Goal: Obtain resource: Download file/media

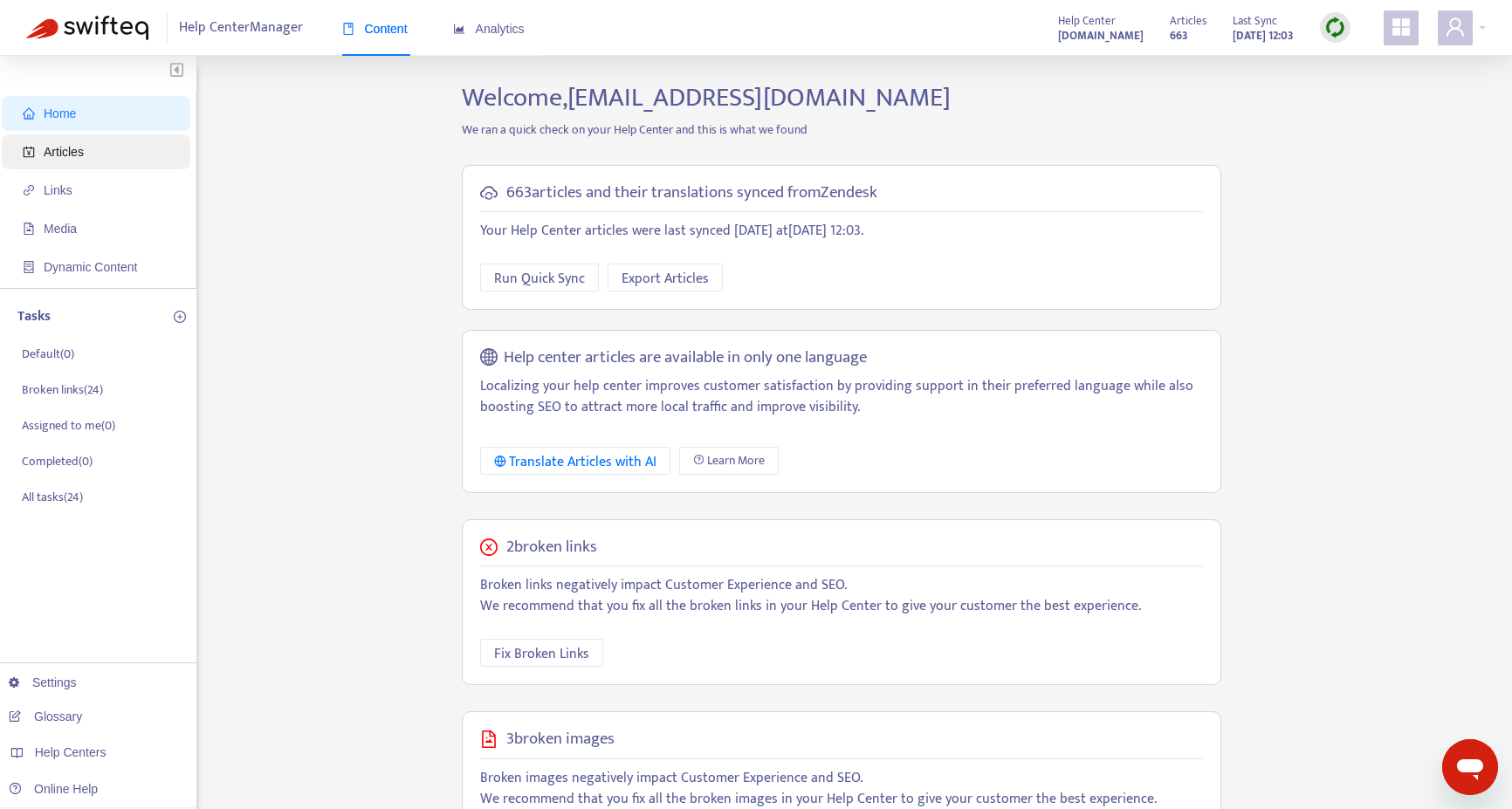
click at [63, 157] on span "Articles" at bounding box center [63, 152] width 40 height 14
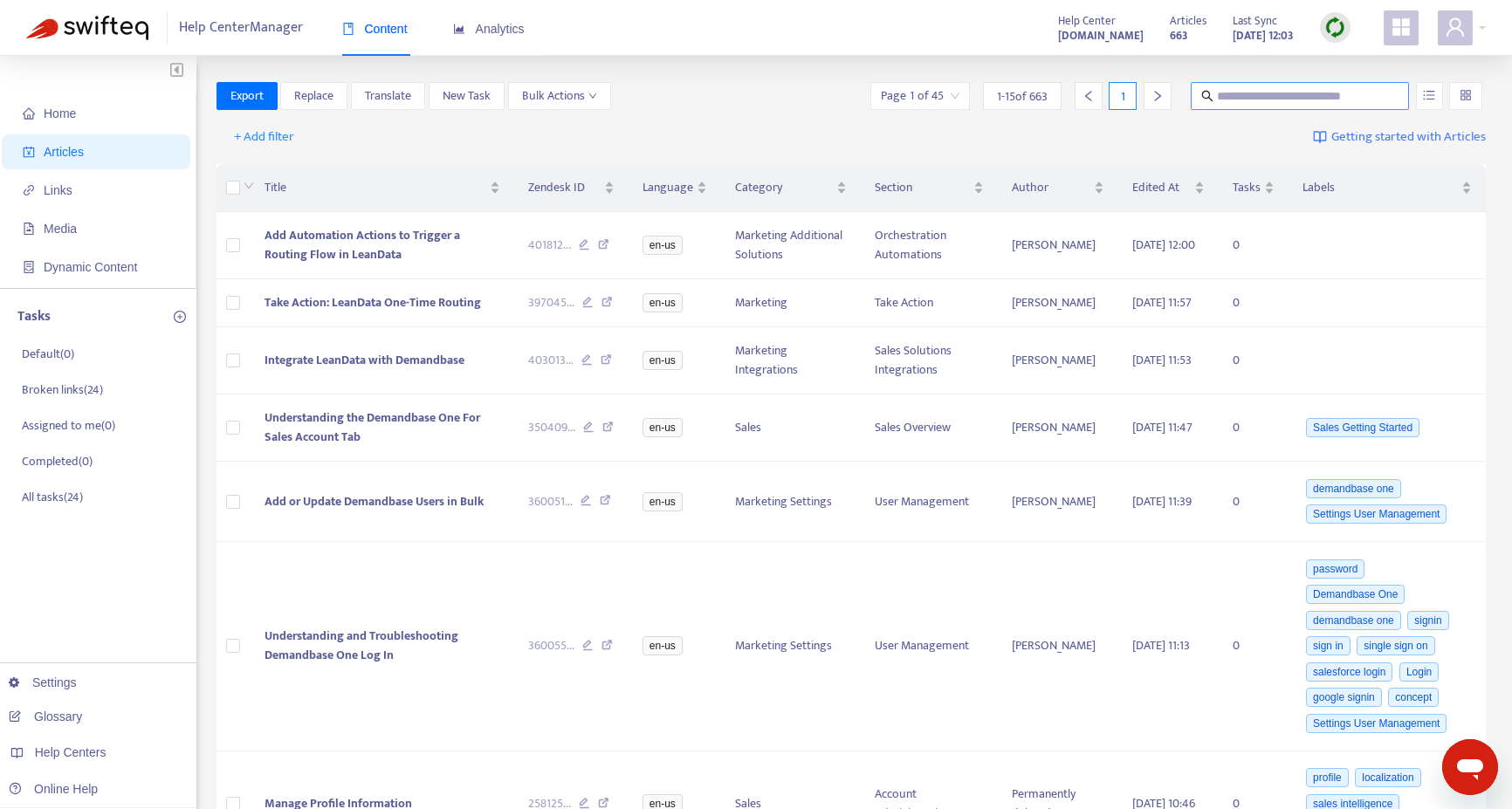
click at [1320, 90] on input "text" at bounding box center [1301, 96] width 167 height 19
paste input "**********"
type input "**********"
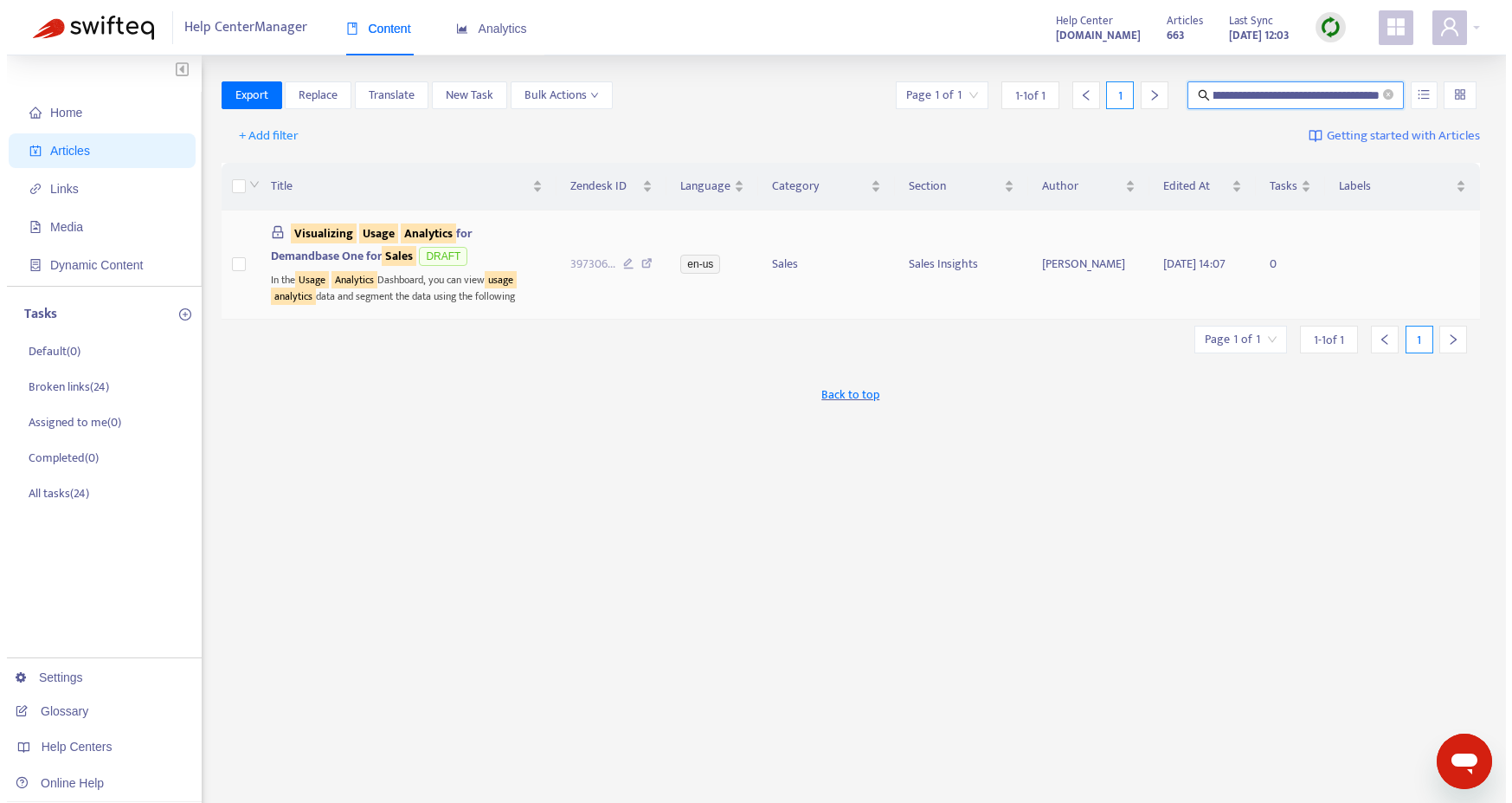
scroll to position [0, 0]
click at [393, 231] on span "Visualizing Usage Analytics for Demandbase One for Sales" at bounding box center [365, 244] width 202 height 42
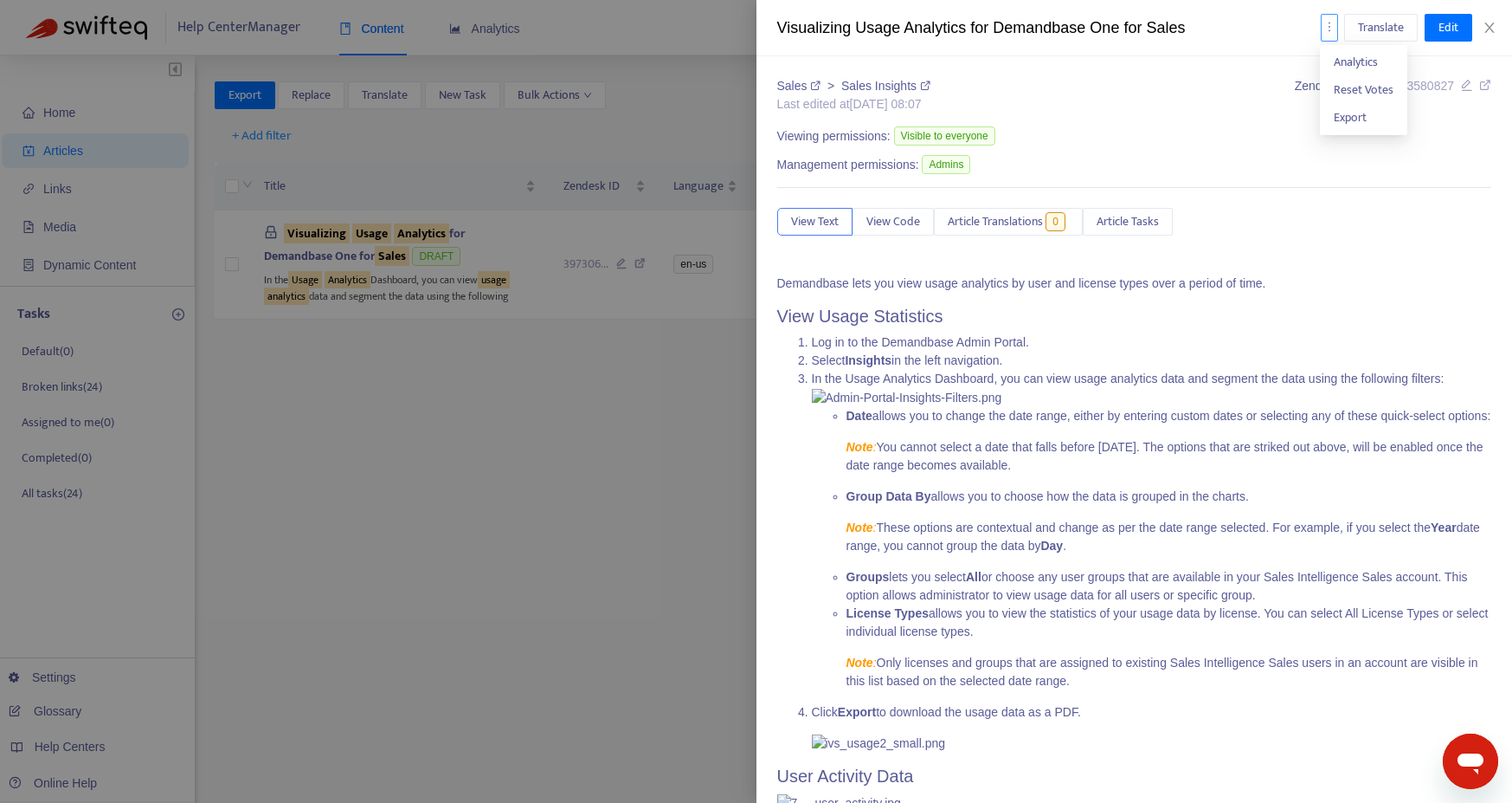
click at [1330, 30] on icon "more" at bounding box center [1329, 27] width 12 height 12
click at [1321, 15] on button "button" at bounding box center [1330, 28] width 17 height 28
click at [1353, 119] on span "Export" at bounding box center [1350, 117] width 33 height 20
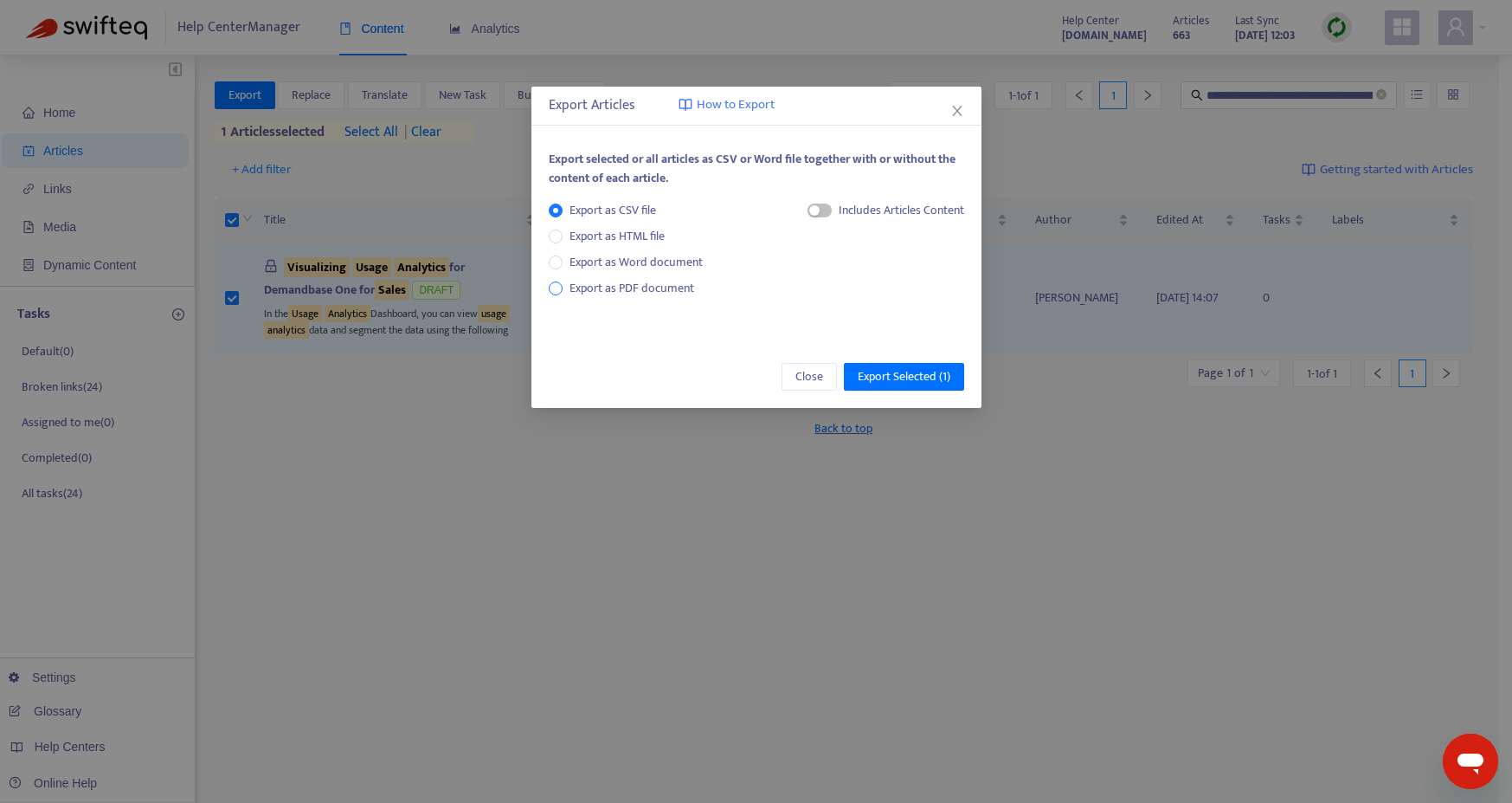
click at [636, 288] on span "Export as PDF document" at bounding box center [632, 287] width 125 height 20
click at [796, 208] on div "button" at bounding box center [798, 210] width 10 height 10
click at [906, 373] on span "Export Selected ( 1 )" at bounding box center [904, 377] width 92 height 19
